Goal: Find specific page/section

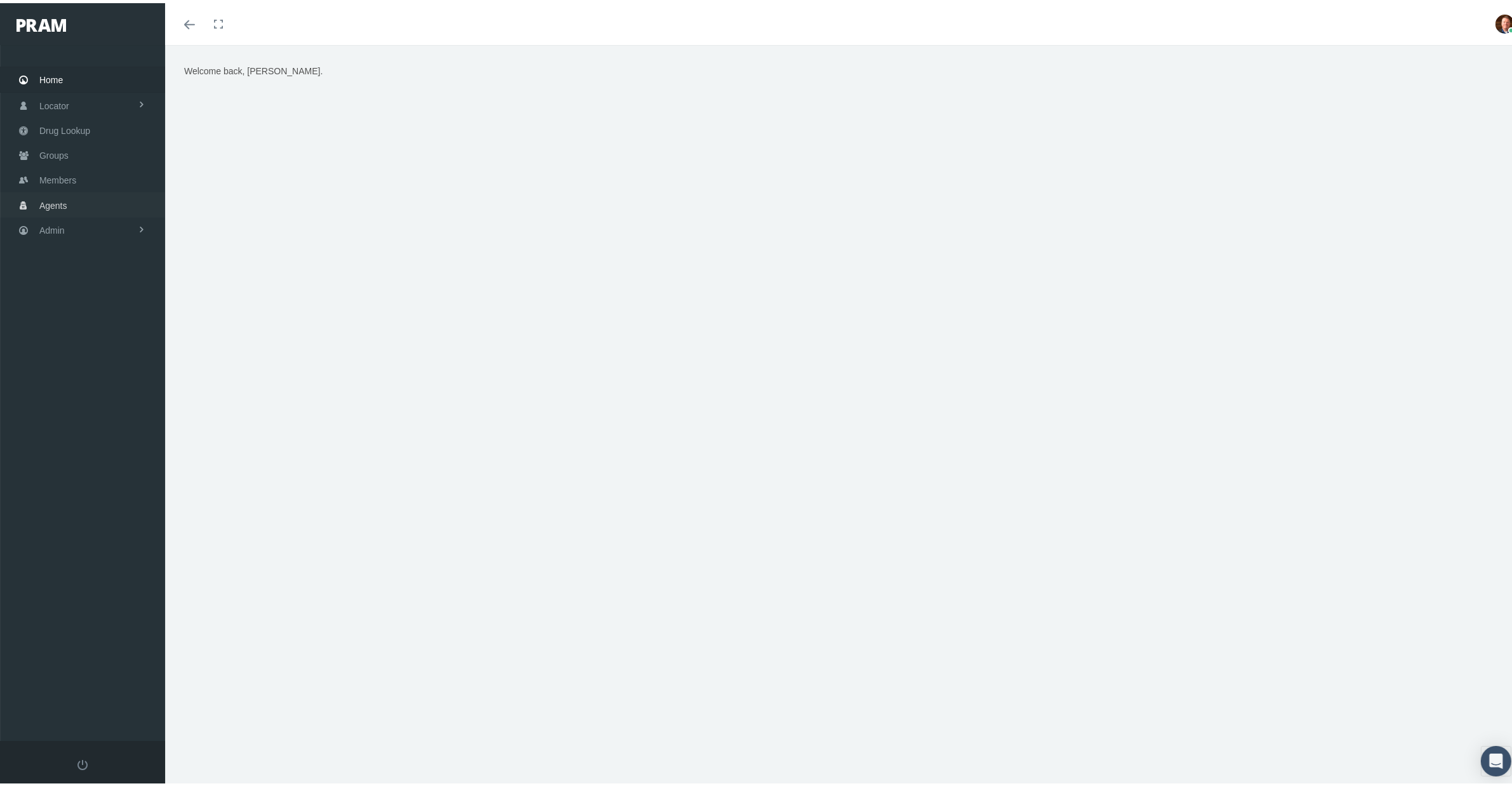
click at [50, 195] on span "Agents" at bounding box center [53, 203] width 28 height 24
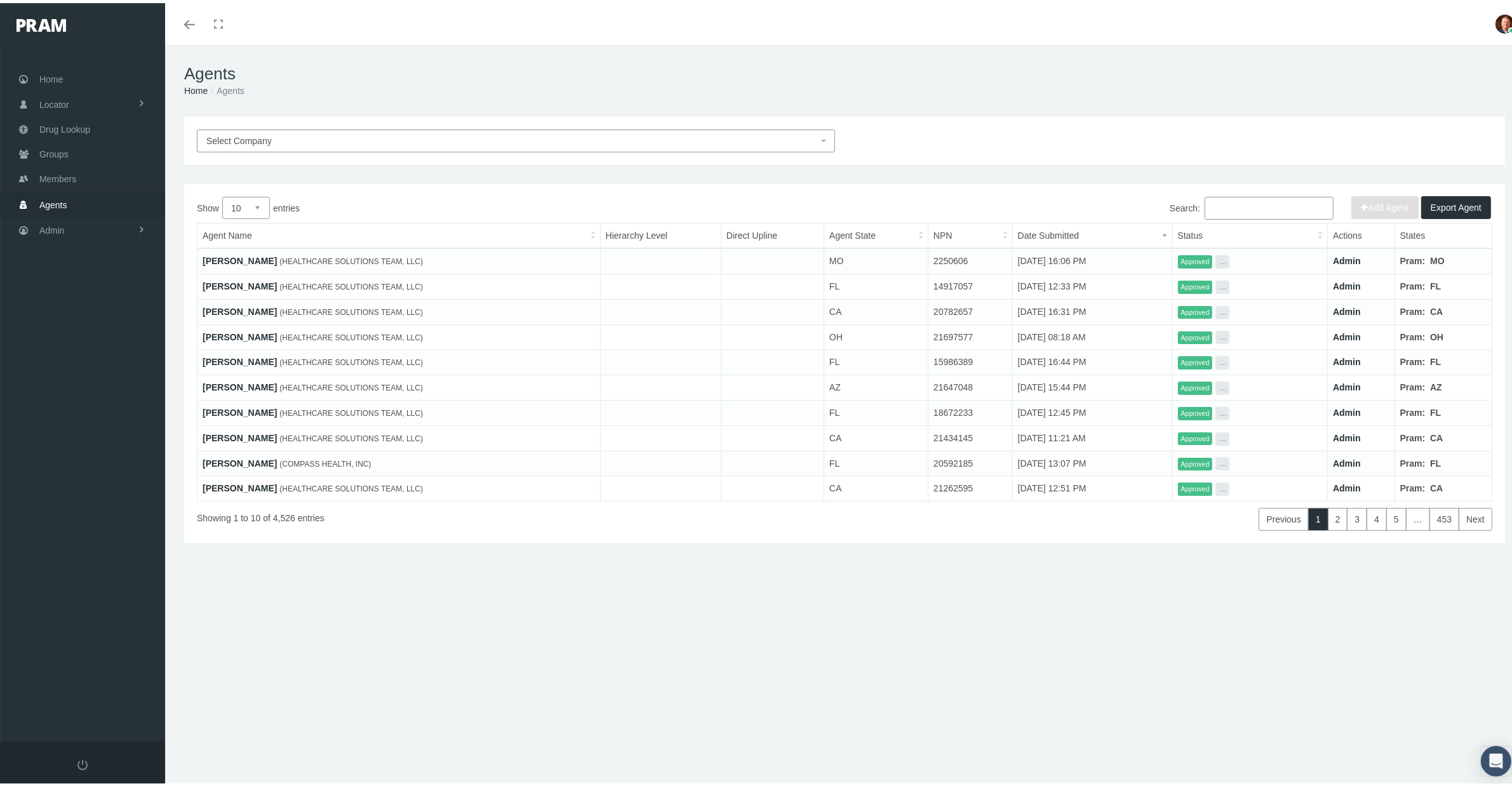
click at [1212, 209] on input "Search:" at bounding box center [1269, 205] width 129 height 23
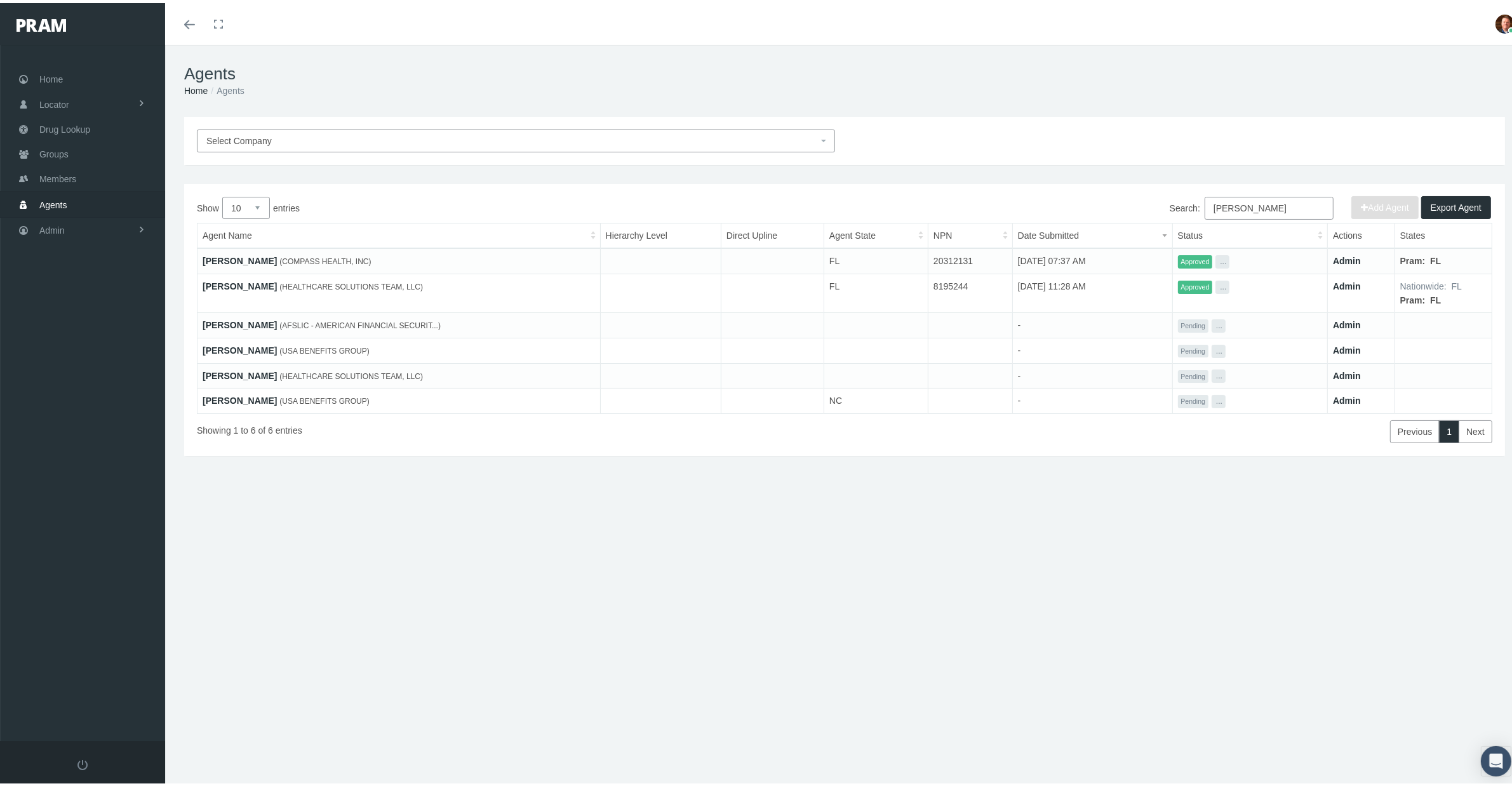
type input "[PERSON_NAME]"
click at [308, 325] on span "(AFSLIC - AMERICAN FINANCIAL SECURIT...)" at bounding box center [360, 322] width 161 height 9
click at [269, 322] on link "[PERSON_NAME]" at bounding box center [240, 322] width 74 height 10
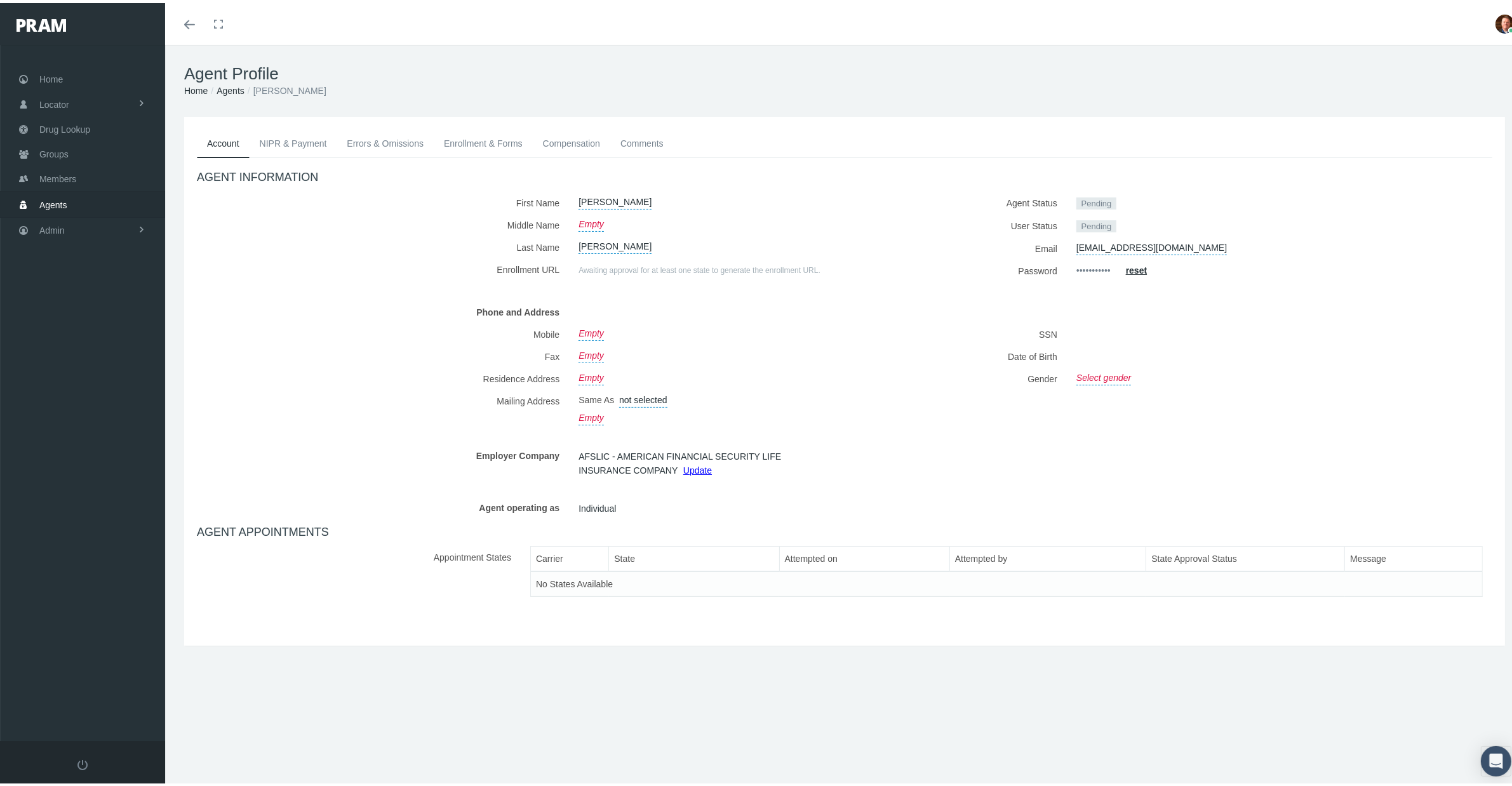
click at [290, 140] on link "NIPR & Payment" at bounding box center [293, 140] width 87 height 28
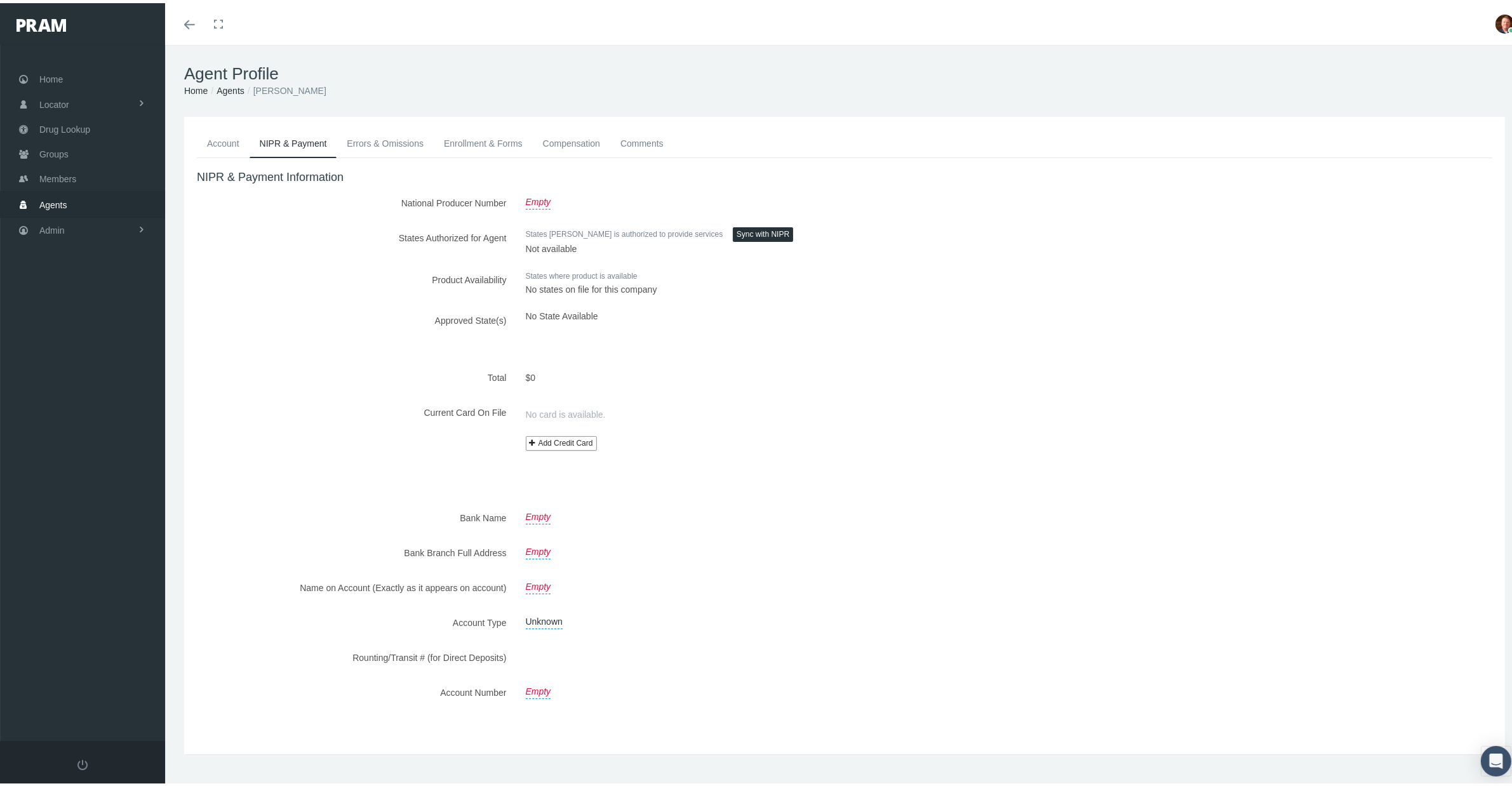
click at [370, 140] on link "Errors & Omissions" at bounding box center [385, 140] width 97 height 28
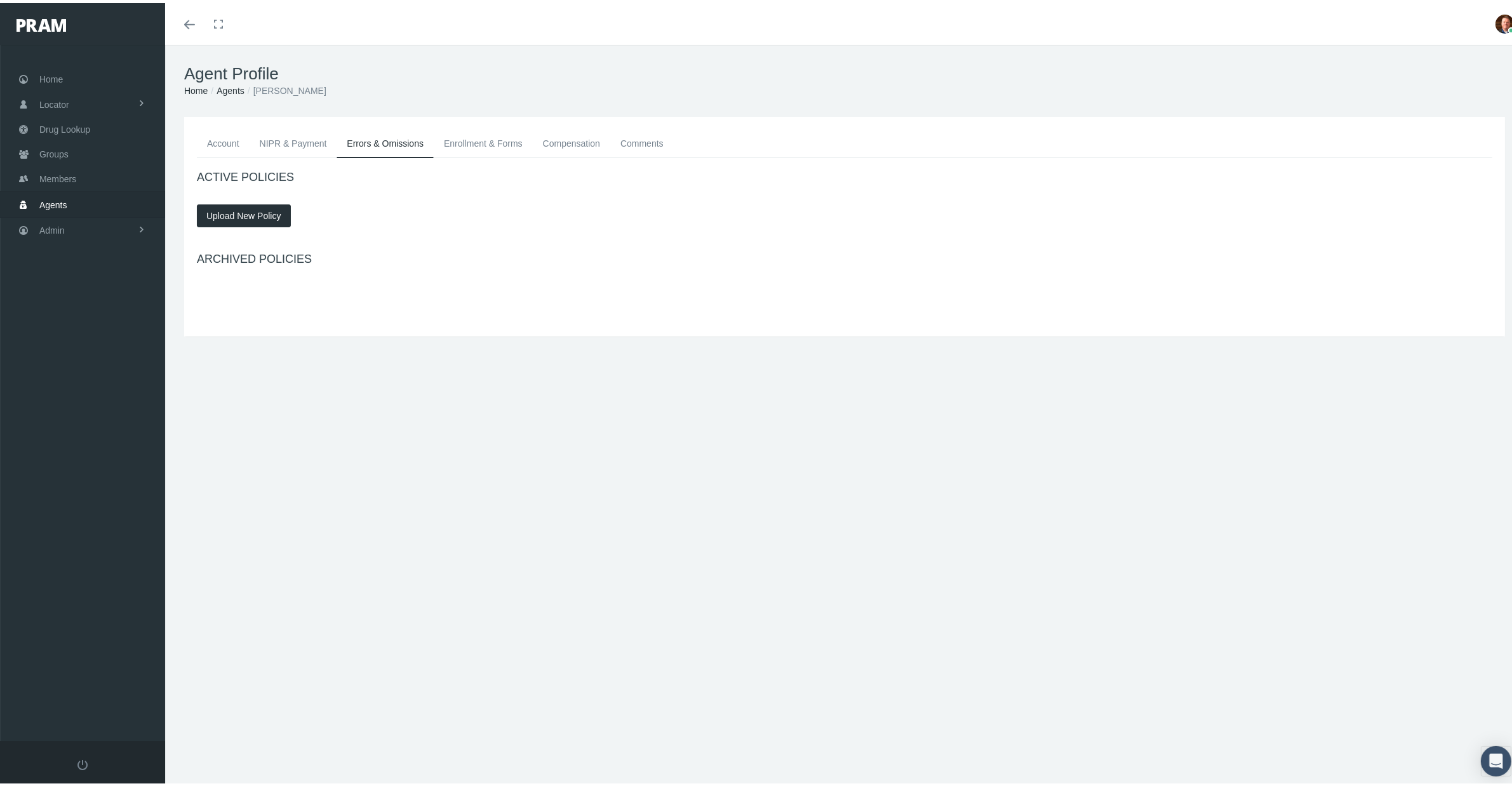
click at [469, 137] on link "Enrollment & Forms" at bounding box center [483, 140] width 99 height 28
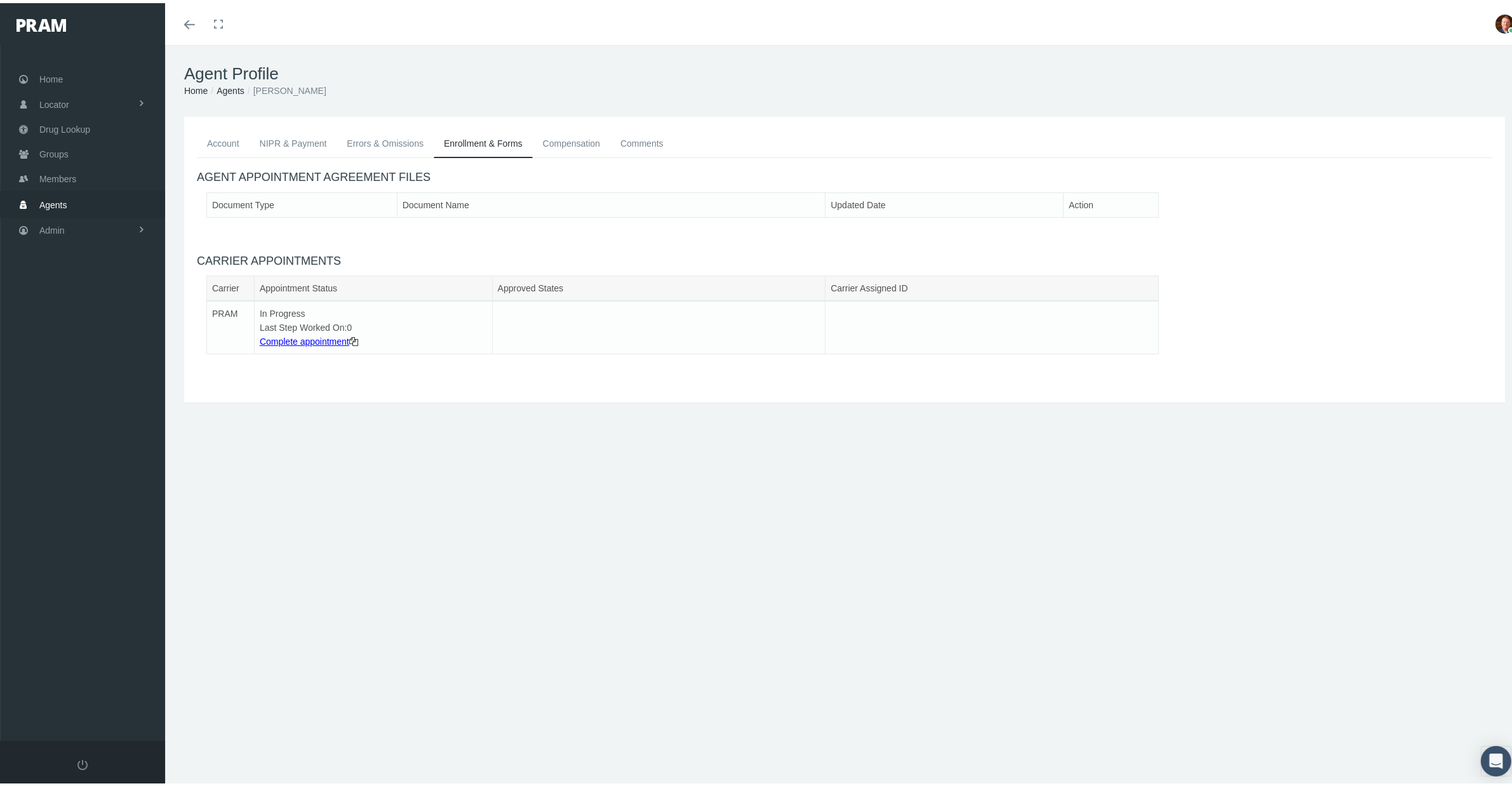
click at [640, 140] on link "Comments" at bounding box center [642, 140] width 64 height 28
